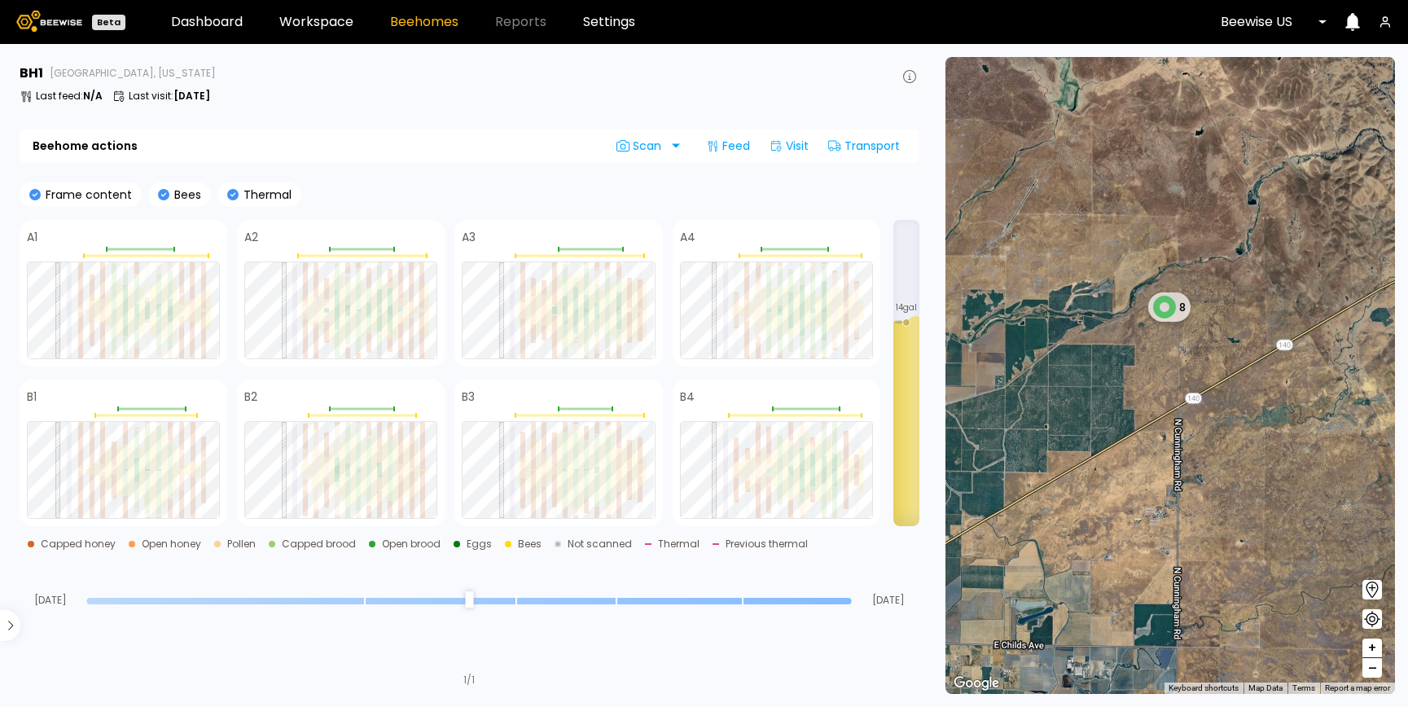
click at [905, 70] on icon at bounding box center [909, 76] width 13 height 13
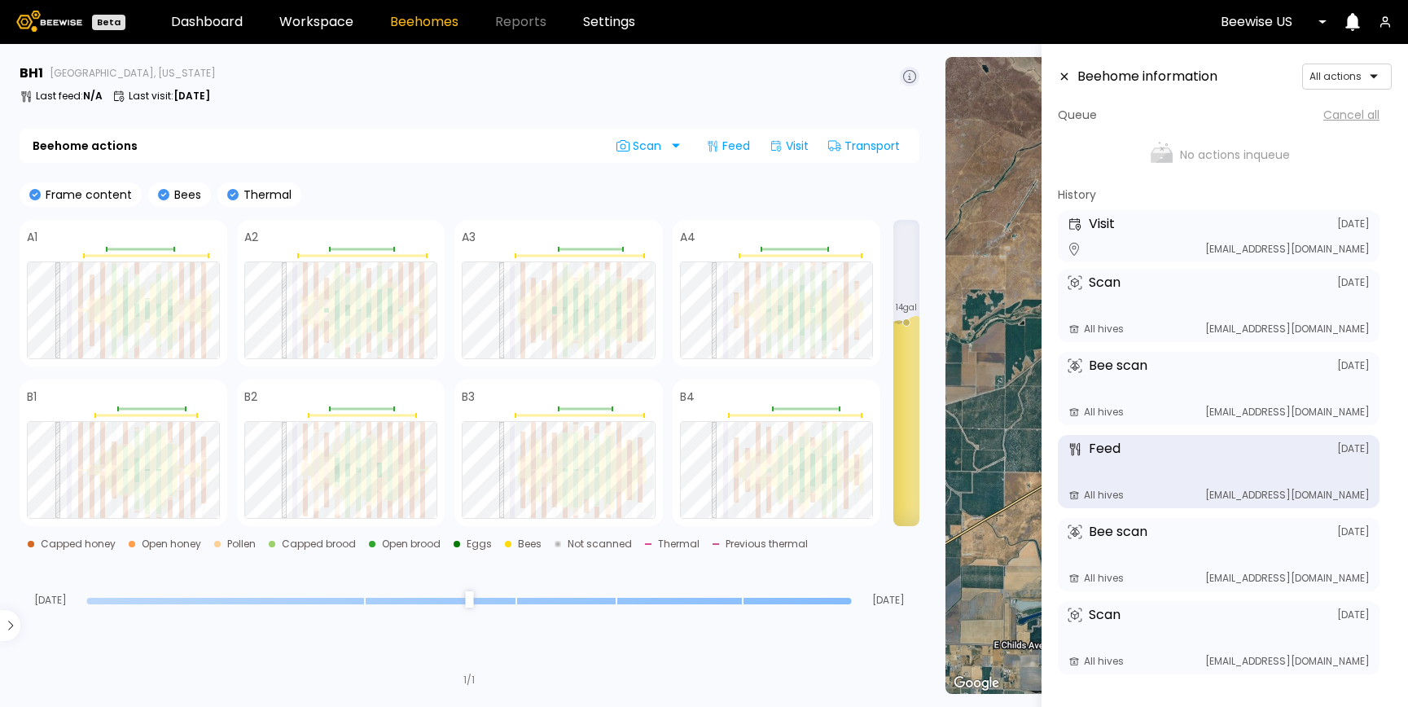
click at [1204, 472] on div "Feed July 24 All hives eliyah@beewise.ag" at bounding box center [1219, 471] width 322 height 73
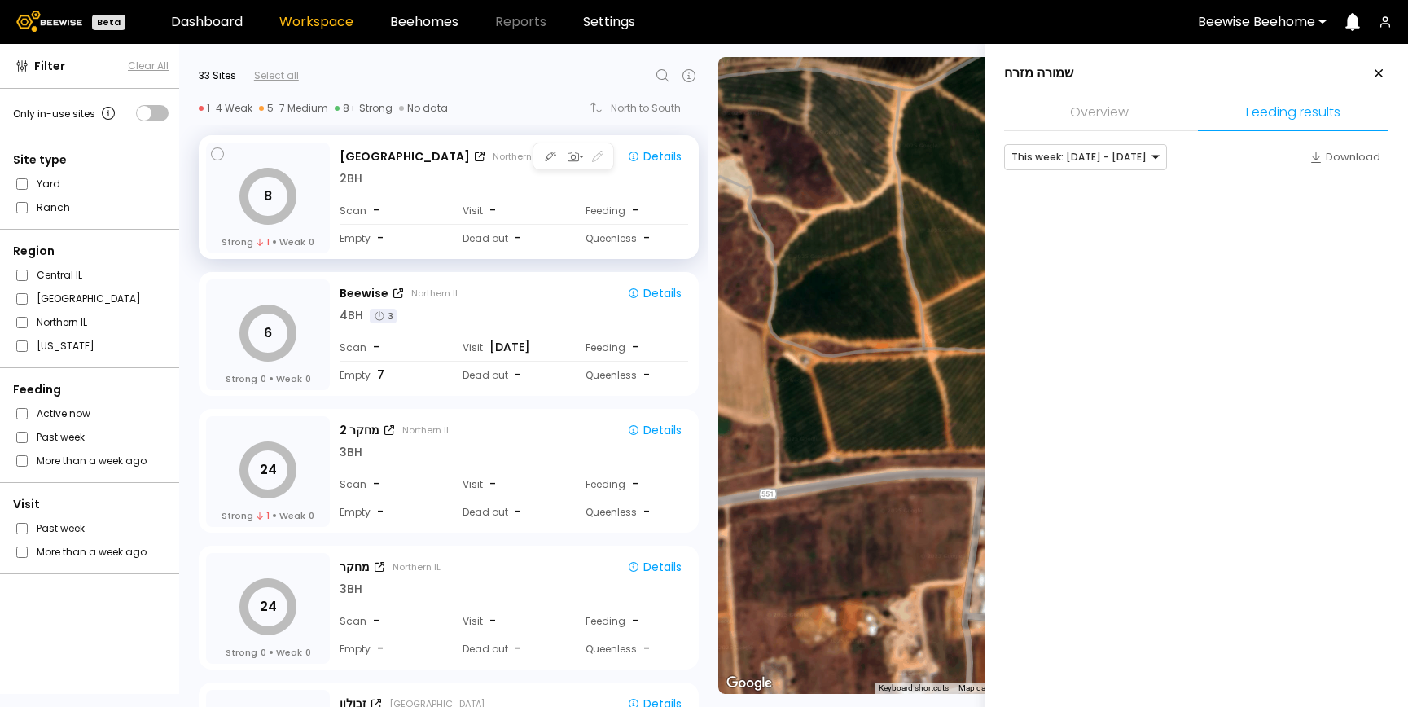
click at [551, 204] on div "Visit -" at bounding box center [510, 210] width 112 height 27
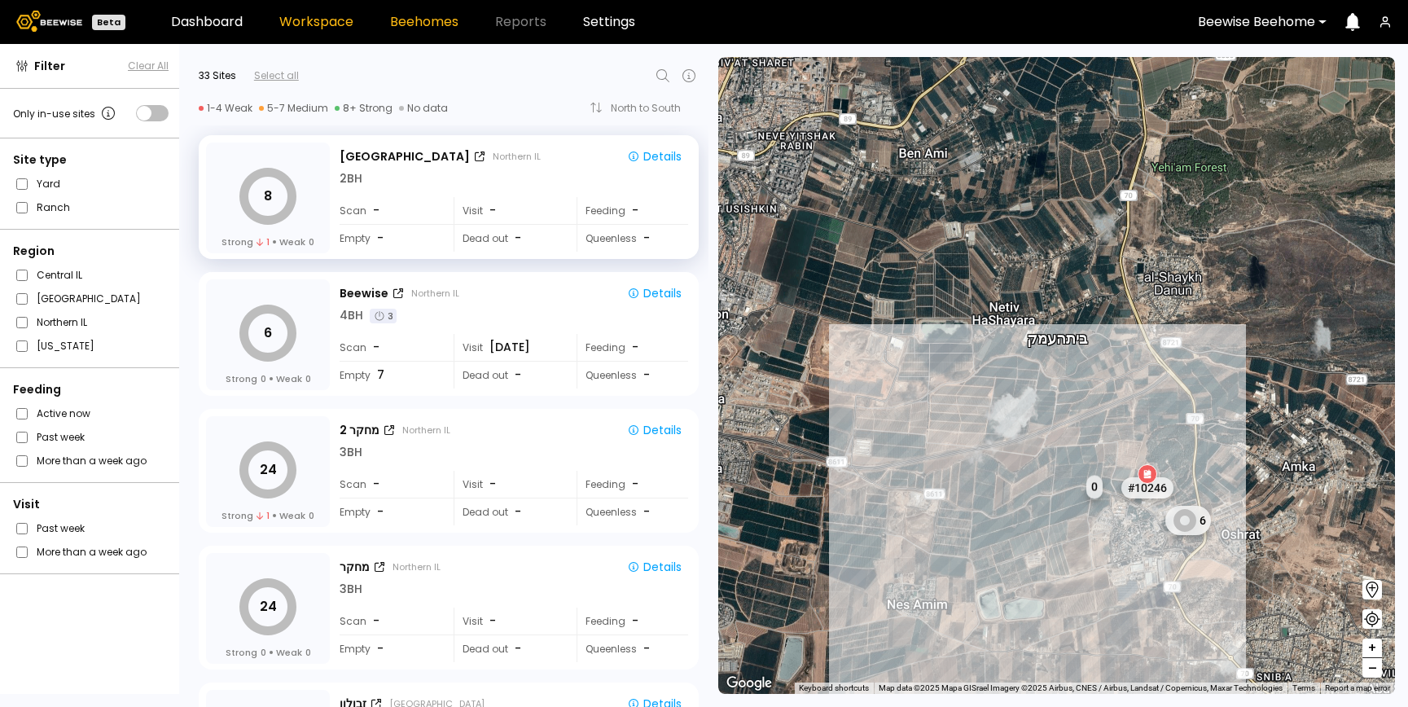
click at [401, 27] on link "Beehomes" at bounding box center [424, 21] width 68 height 13
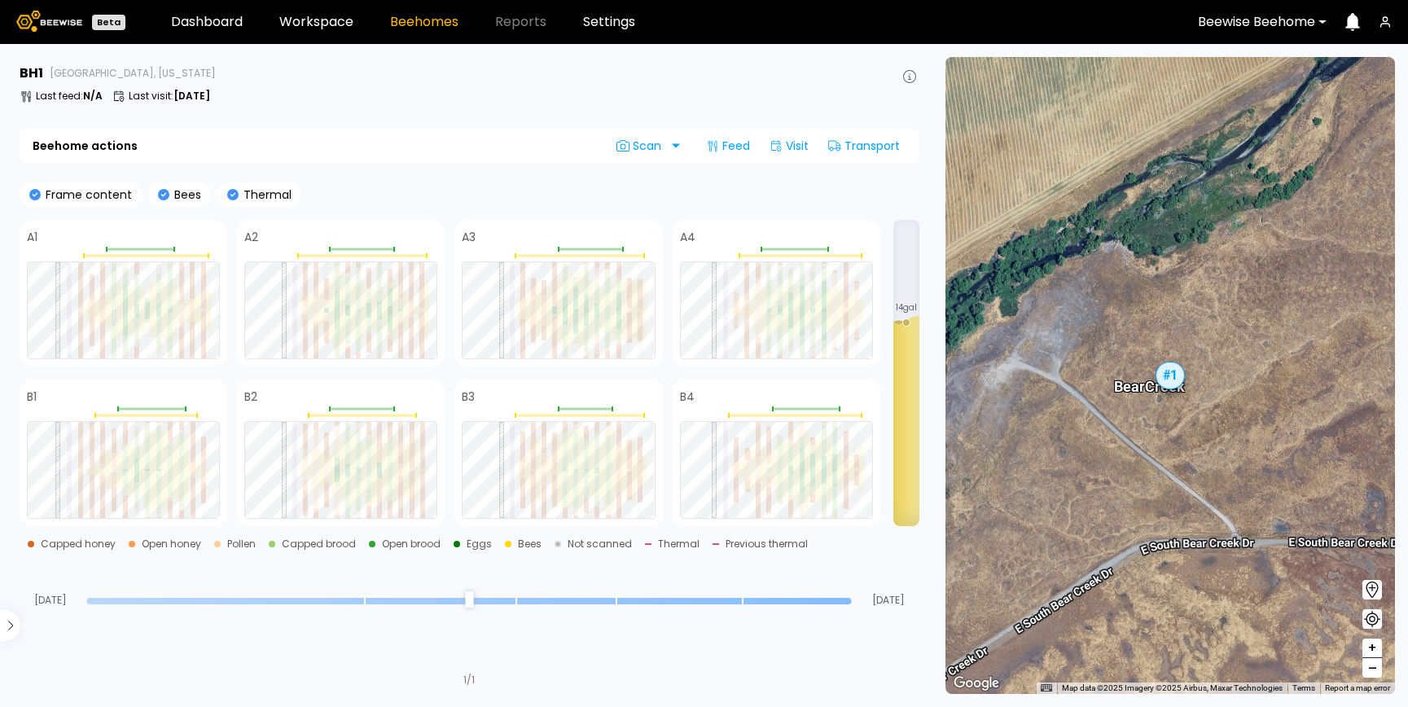
click at [317, 31] on header "Beta Dashboard Workspace Beehomes Reports Settings Beewise Beehome" at bounding box center [704, 22] width 1408 height 44
click at [314, 24] on link "Workspace" at bounding box center [316, 21] width 74 height 13
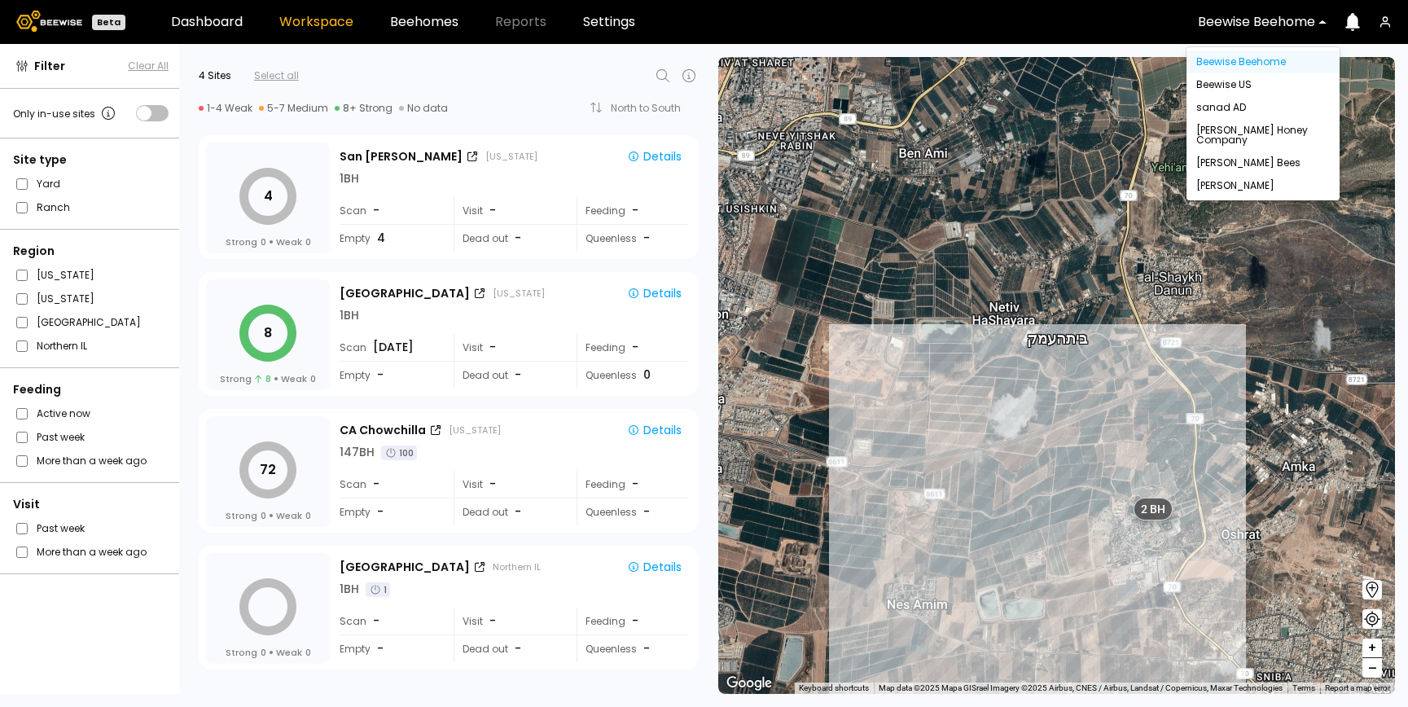
click at [1263, 22] on div at bounding box center [1256, 22] width 117 height 15
click at [486, 311] on div "1 BH" at bounding box center [514, 315] width 349 height 17
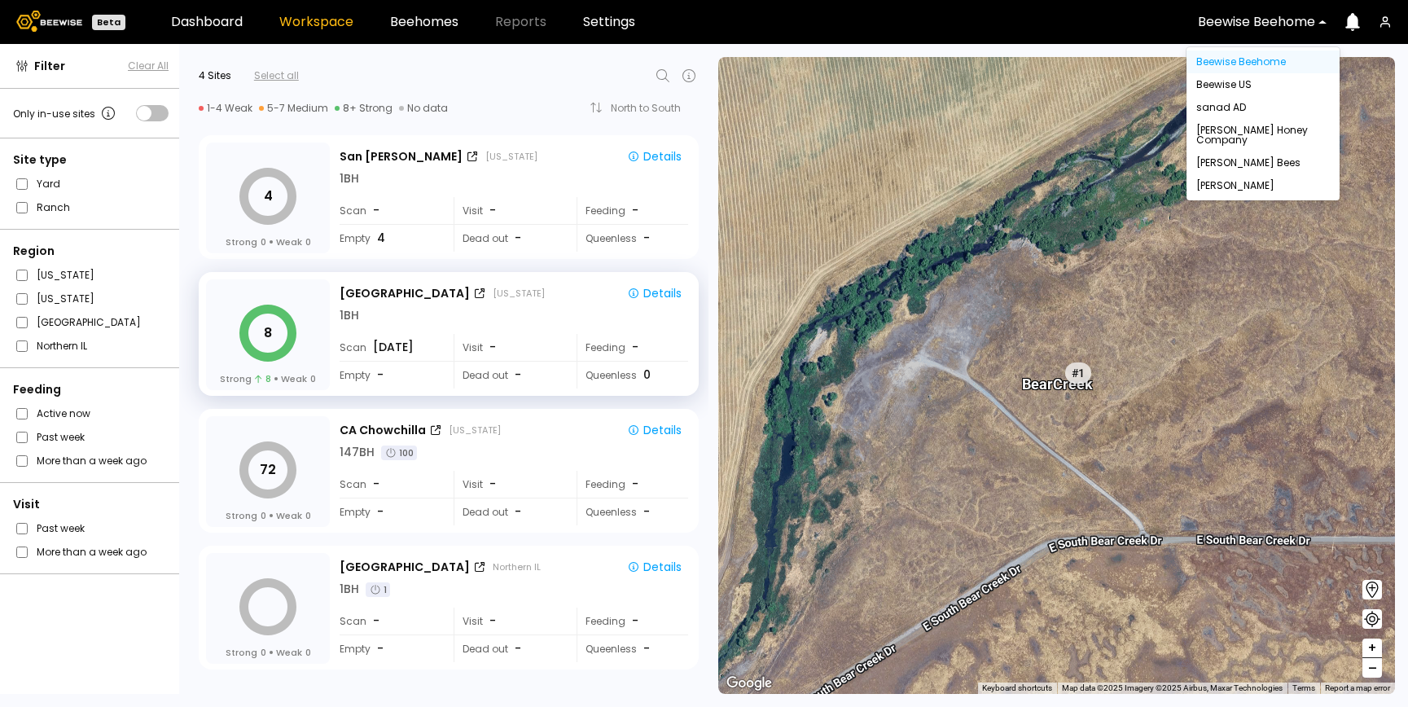
click at [1240, 18] on div at bounding box center [1256, 22] width 117 height 15
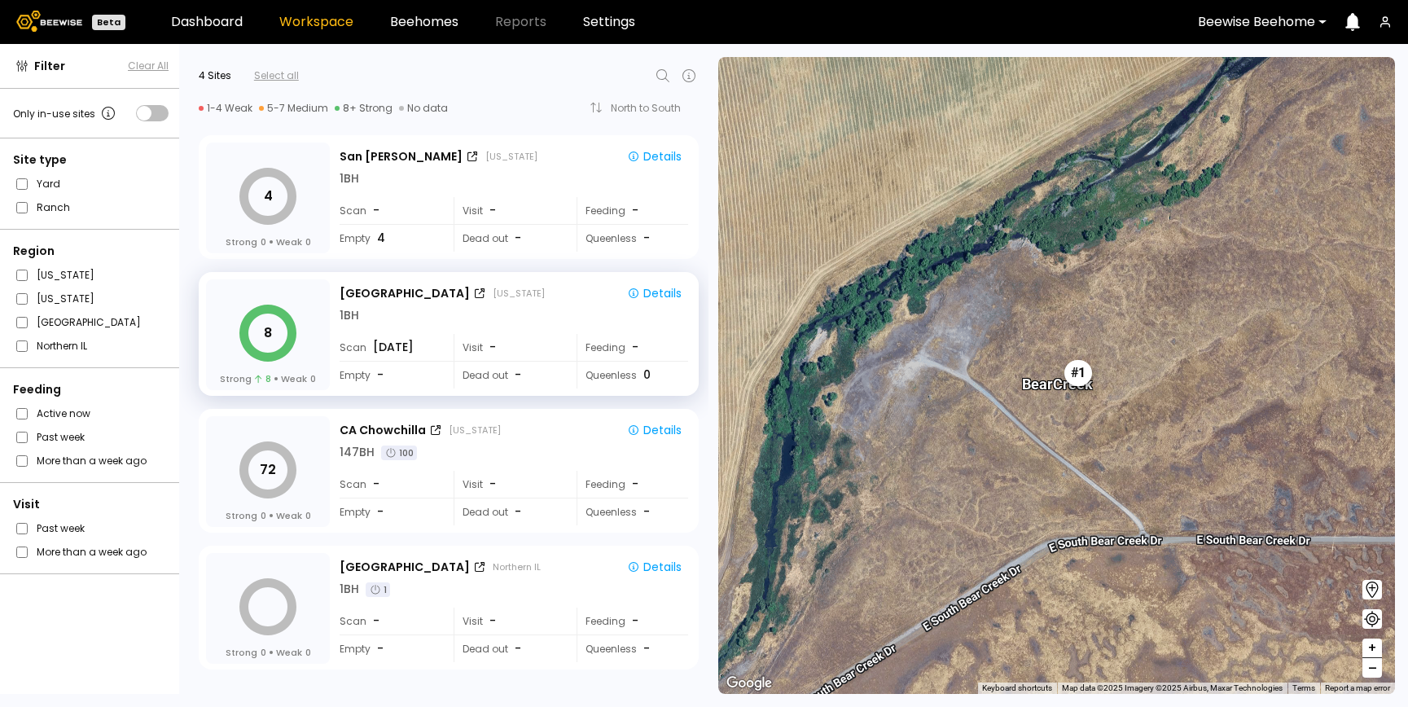
click at [1073, 374] on div "# 1" at bounding box center [1078, 373] width 28 height 26
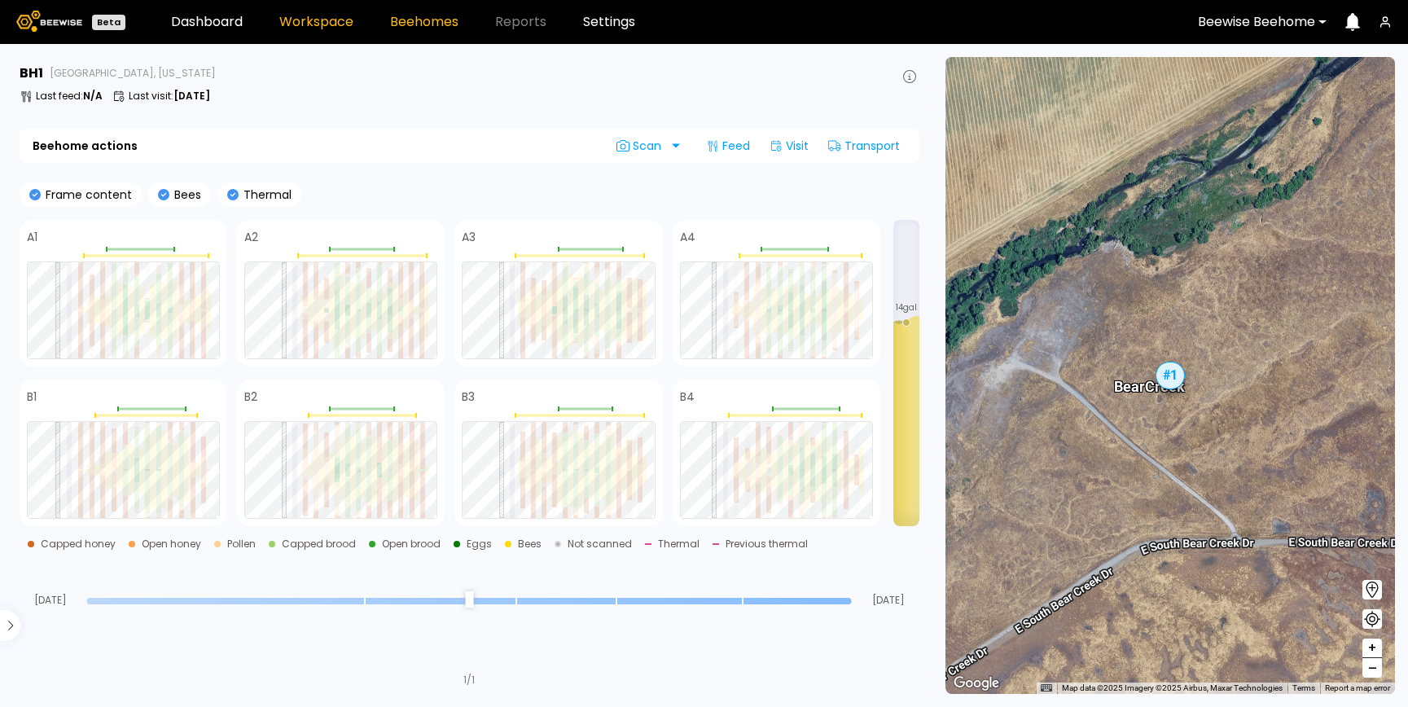
click at [314, 26] on link "Workspace" at bounding box center [316, 21] width 74 height 13
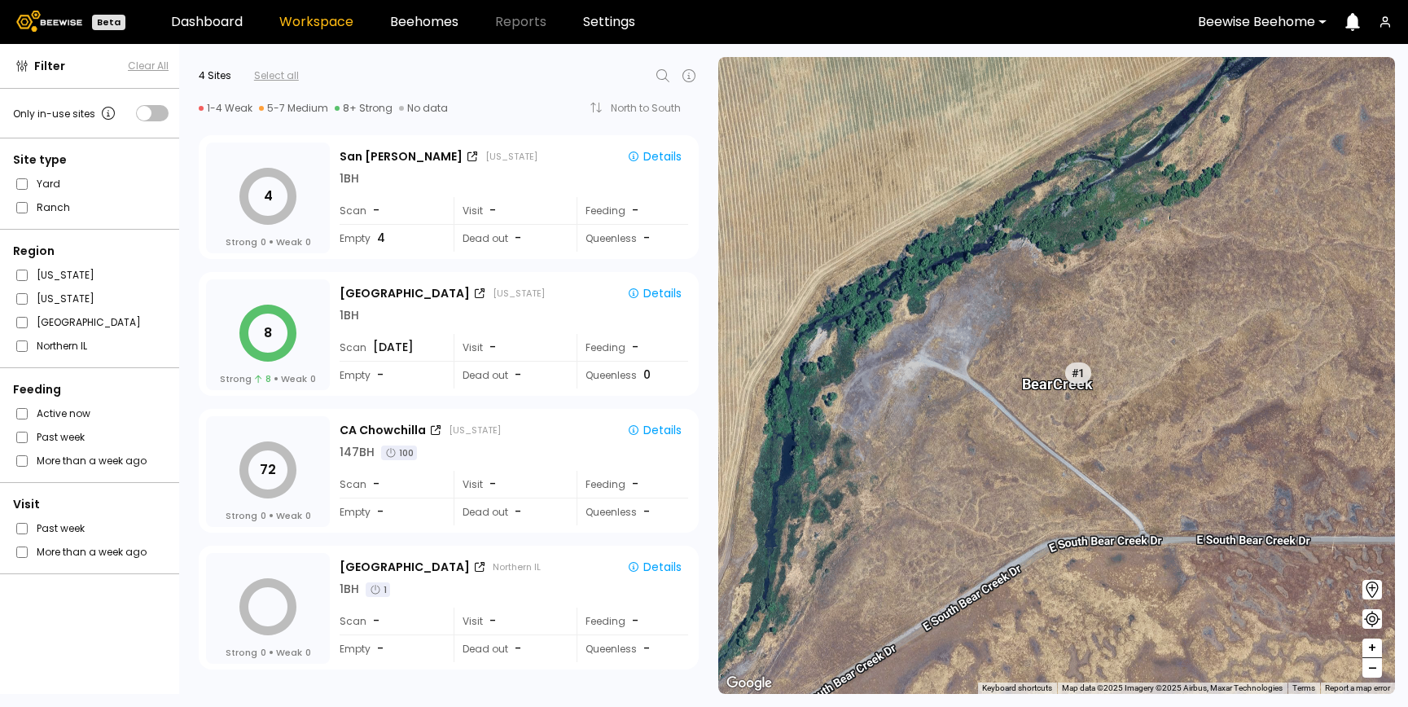
click at [1226, 24] on div at bounding box center [1256, 22] width 117 height 15
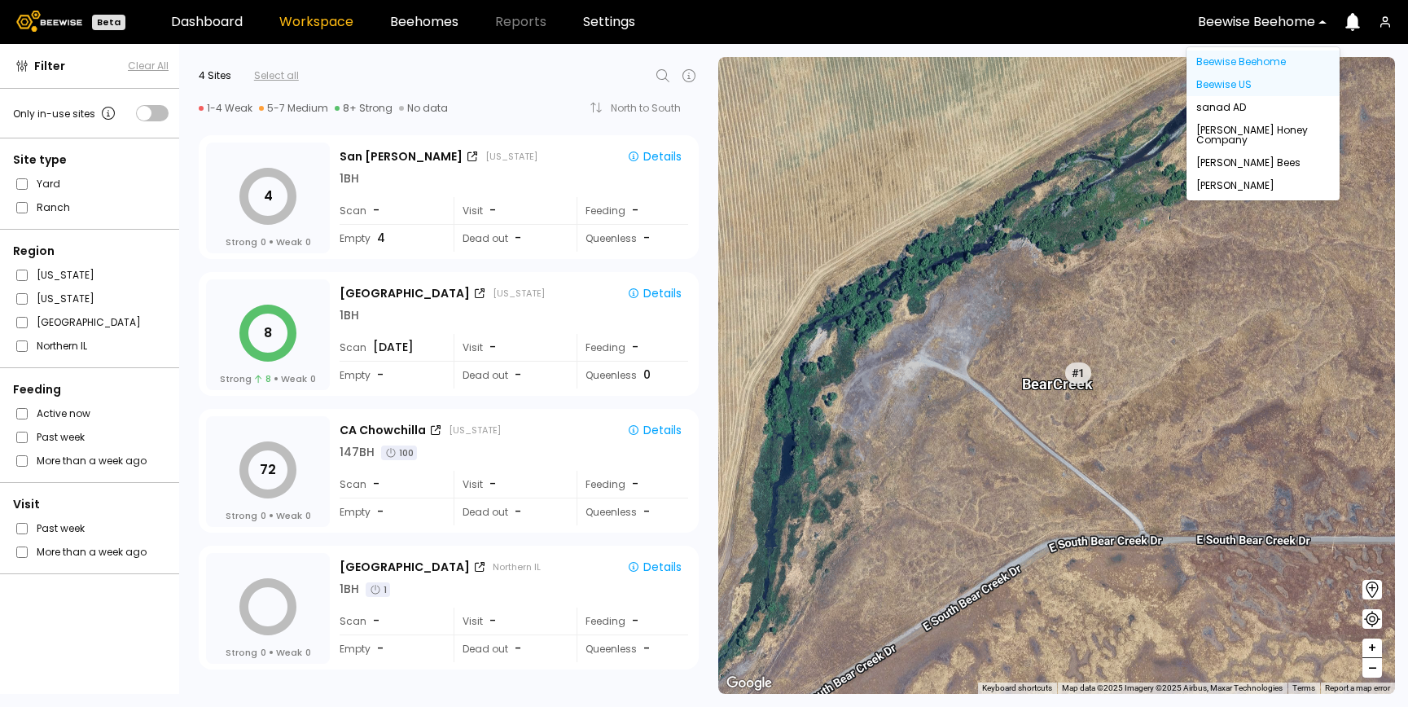
click at [1209, 82] on div "Beewise US" at bounding box center [1263, 85] width 134 height 10
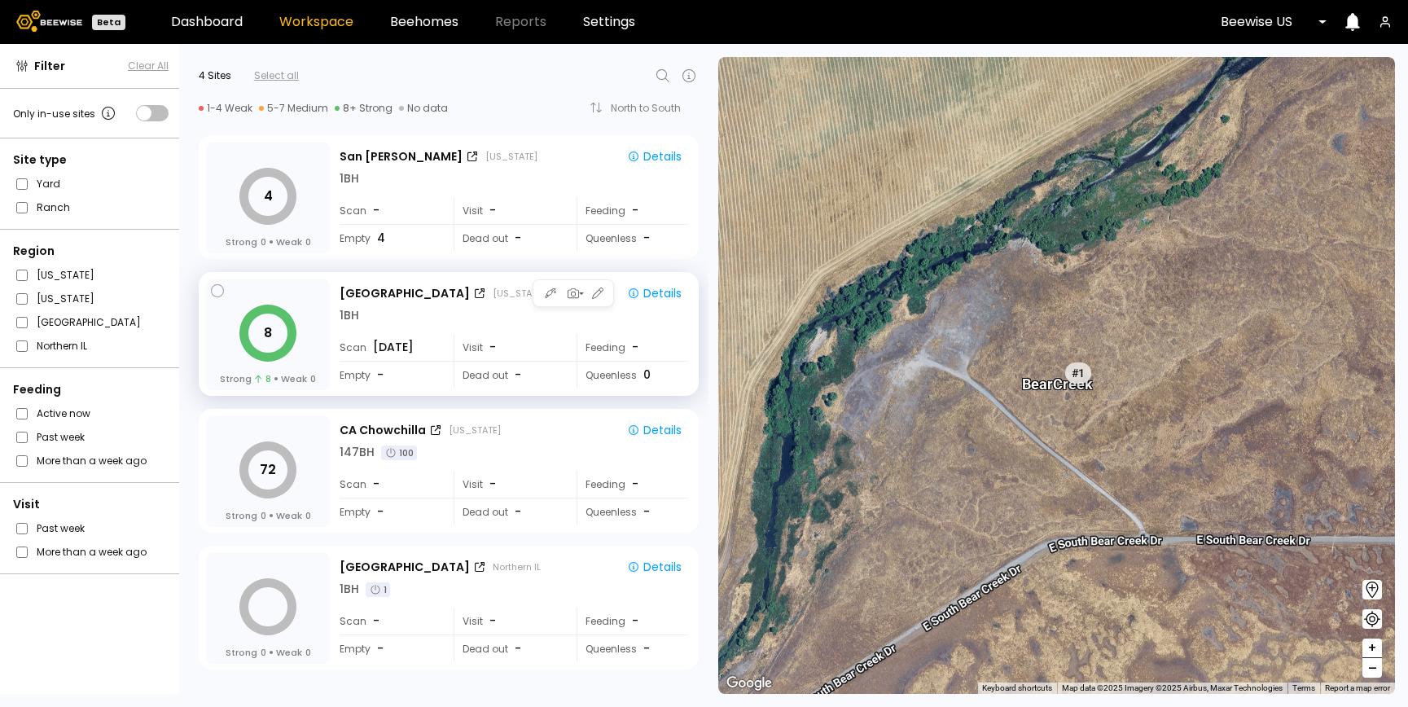
click at [468, 317] on div "1 BH" at bounding box center [514, 315] width 349 height 17
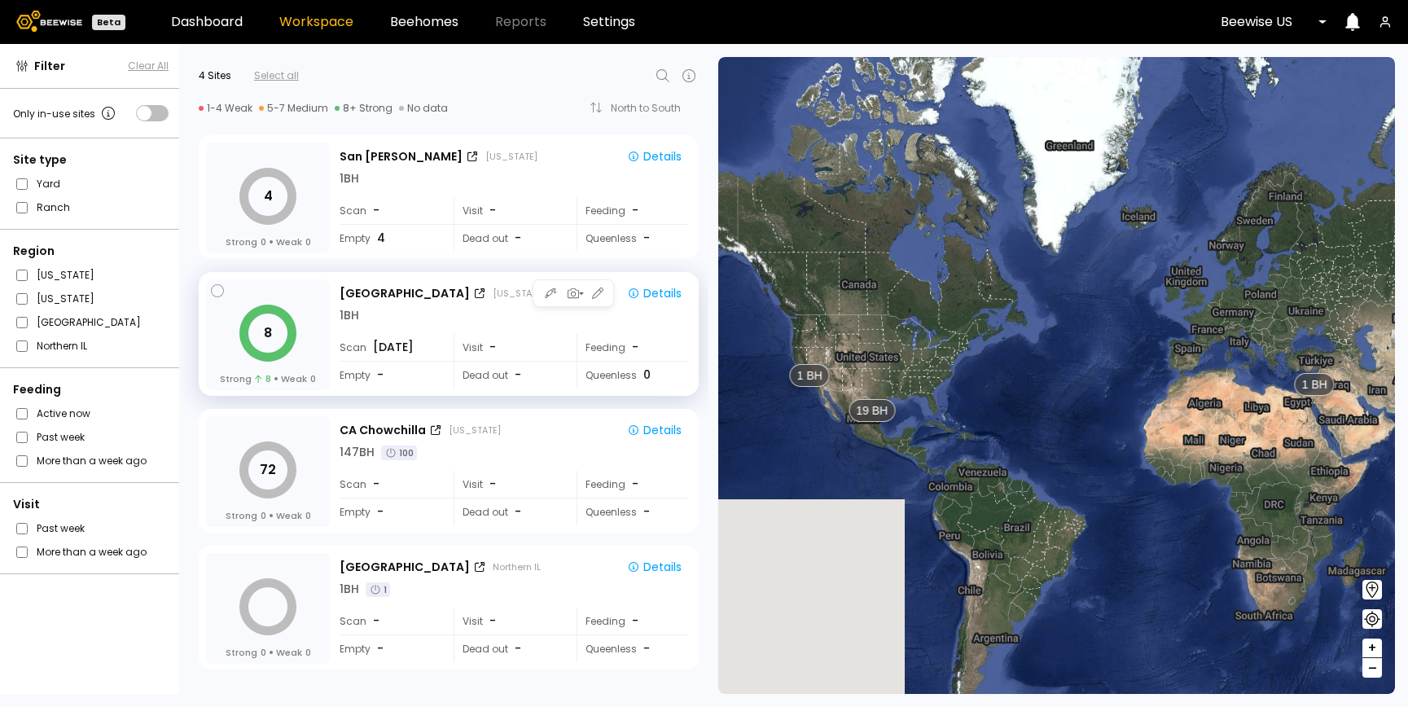
click at [503, 315] on div "1 BH" at bounding box center [514, 315] width 349 height 17
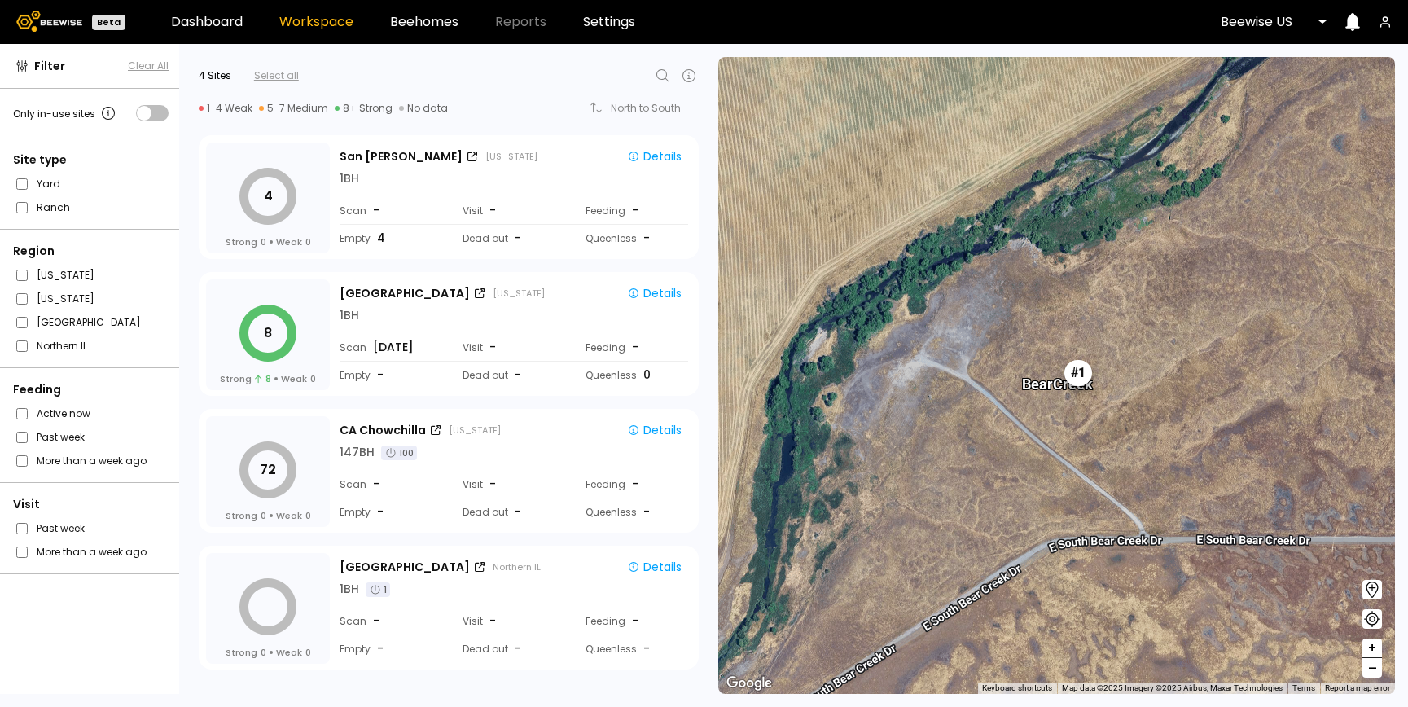
click at [1077, 374] on div "# 1" at bounding box center [1078, 373] width 28 height 26
